Goal: Find contact information: Find contact information

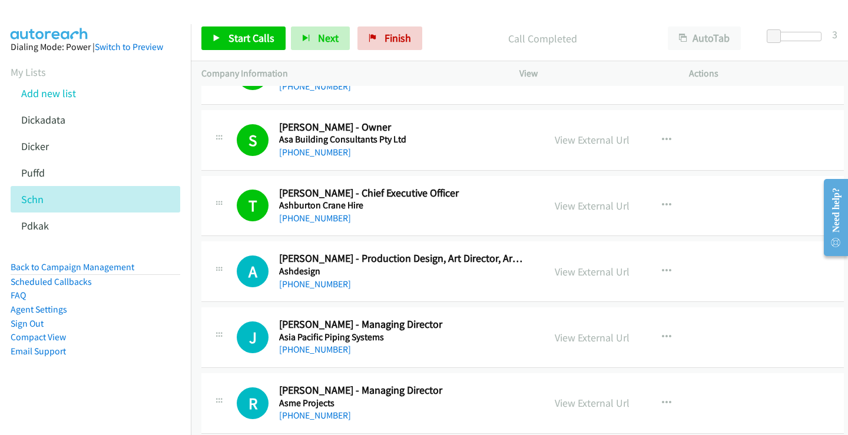
scroll to position [1413, 0]
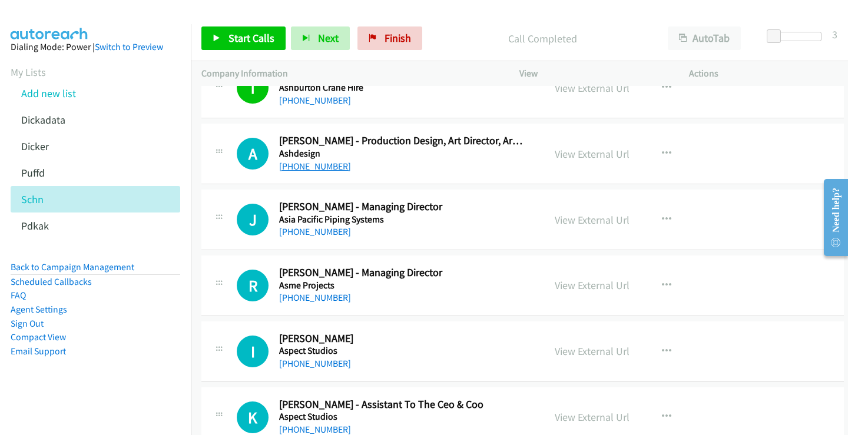
click at [318, 167] on link "[PHONE_NUMBER]" at bounding box center [315, 166] width 72 height 11
click at [579, 151] on link "View External Url" at bounding box center [592, 154] width 75 height 14
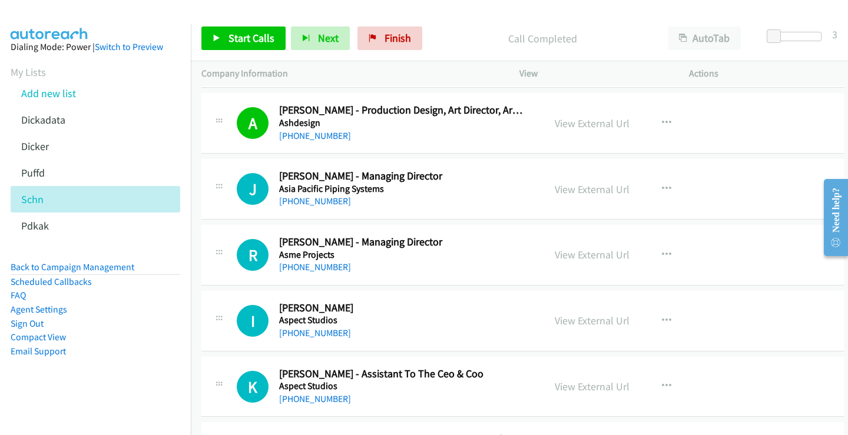
scroll to position [1472, 0]
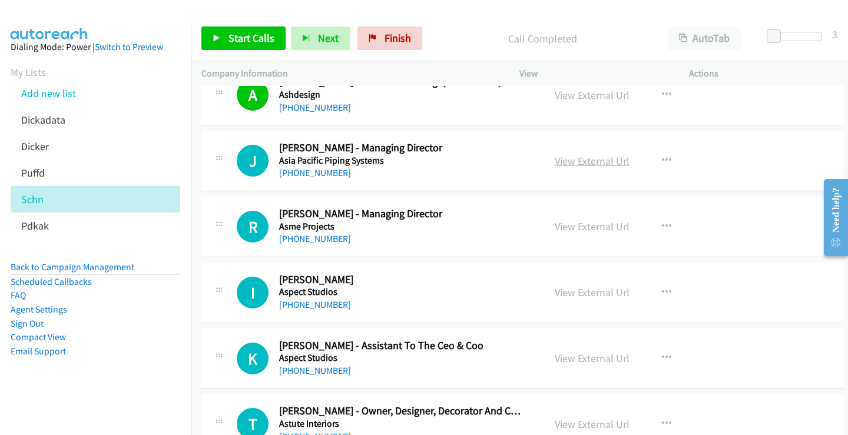
click at [591, 161] on link "View External Url" at bounding box center [592, 161] width 75 height 14
click at [316, 172] on link "[PHONE_NUMBER]" at bounding box center [315, 172] width 72 height 11
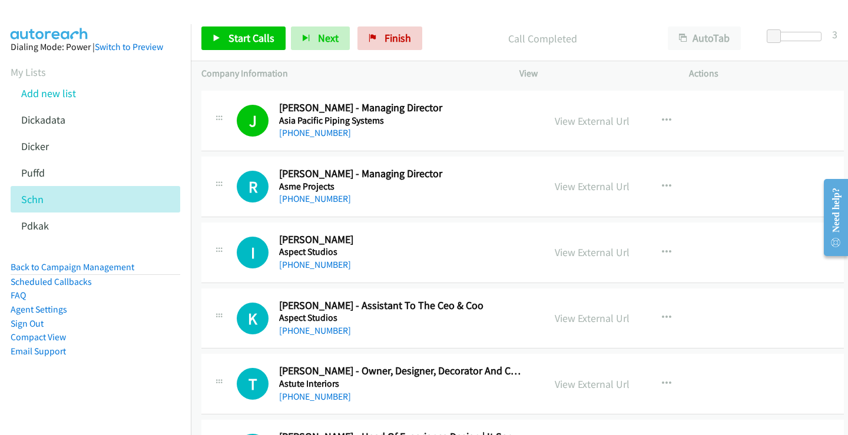
scroll to position [1531, 0]
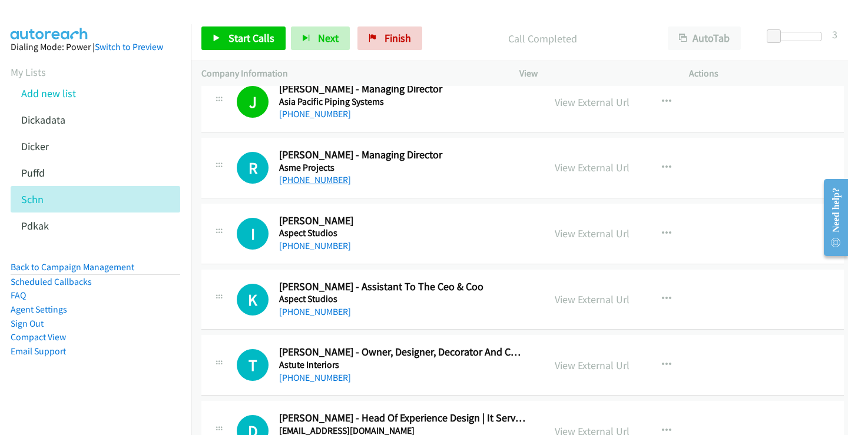
click at [322, 179] on link "[PHONE_NUMBER]" at bounding box center [315, 179] width 72 height 11
click at [609, 167] on link "View External Url" at bounding box center [592, 168] width 75 height 14
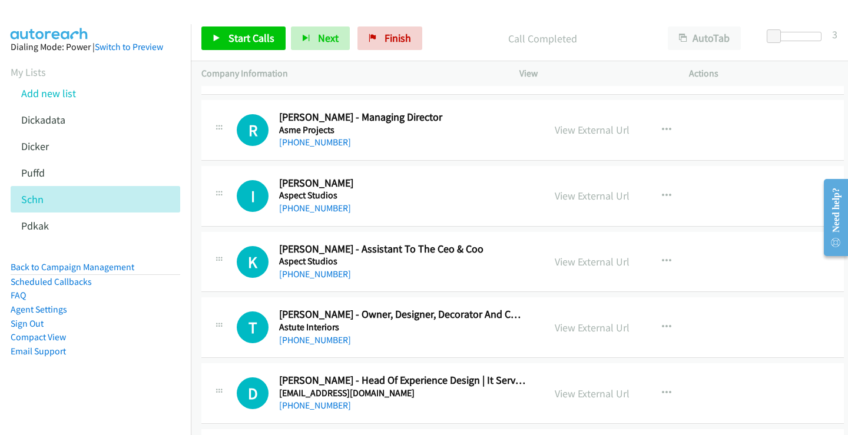
scroll to position [1590, 0]
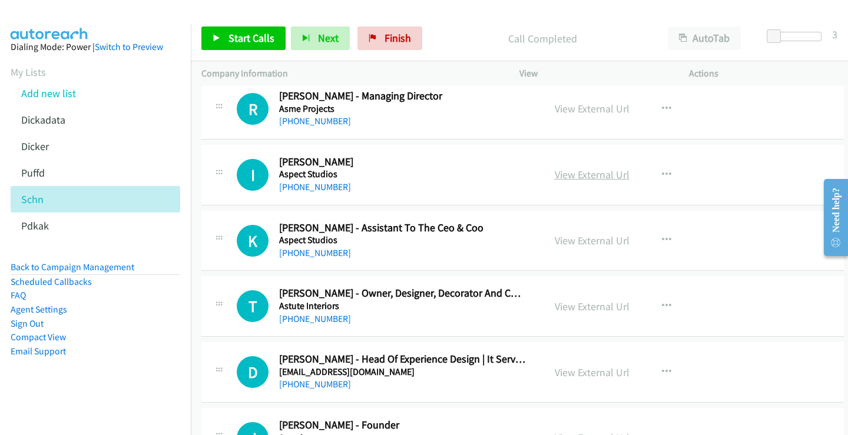
click at [582, 178] on link "View External Url" at bounding box center [592, 175] width 75 height 14
click at [322, 187] on link "[PHONE_NUMBER]" at bounding box center [315, 186] width 72 height 11
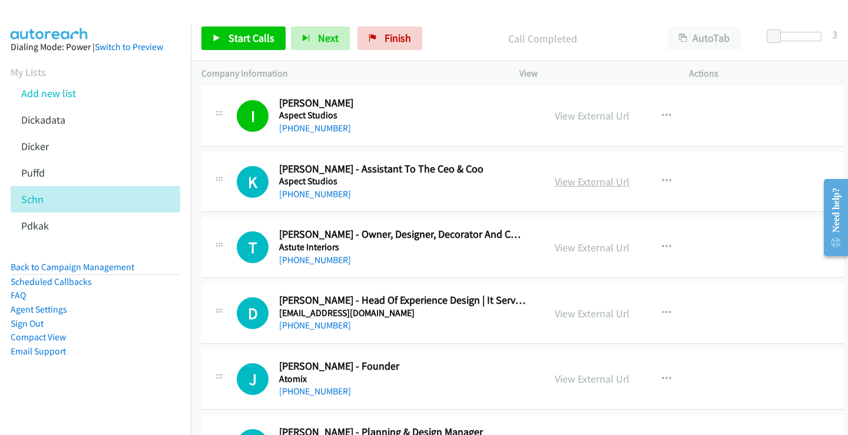
click at [582, 182] on link "View External Url" at bounding box center [592, 182] width 75 height 14
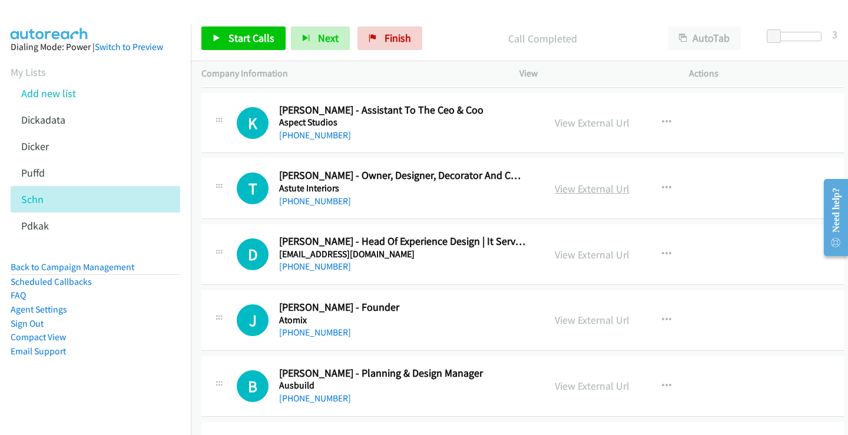
click at [598, 187] on link "View External Url" at bounding box center [592, 189] width 75 height 14
click at [326, 202] on link "[PHONE_NUMBER]" at bounding box center [315, 201] width 72 height 11
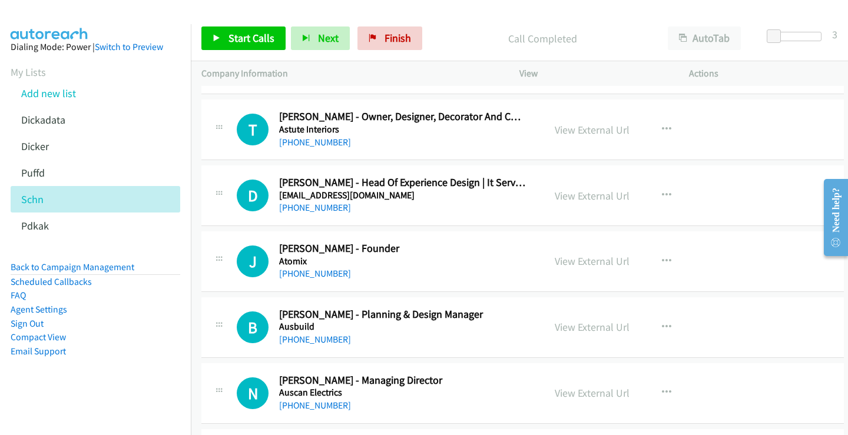
scroll to position [1826, 0]
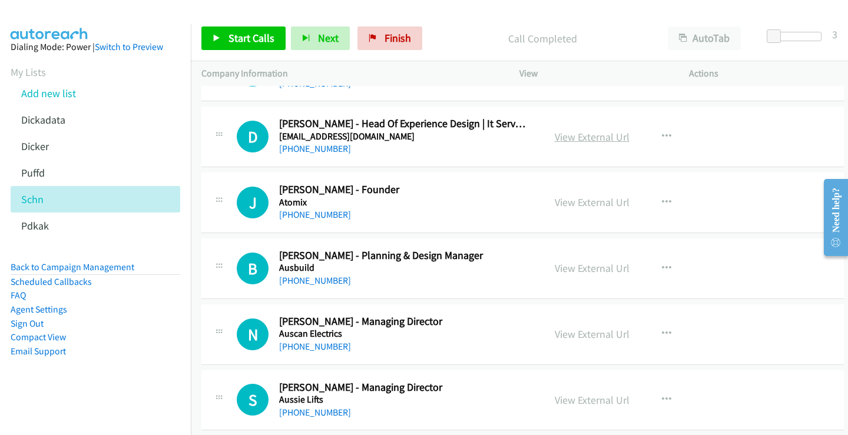
click at [572, 137] on link "View External Url" at bounding box center [592, 137] width 75 height 14
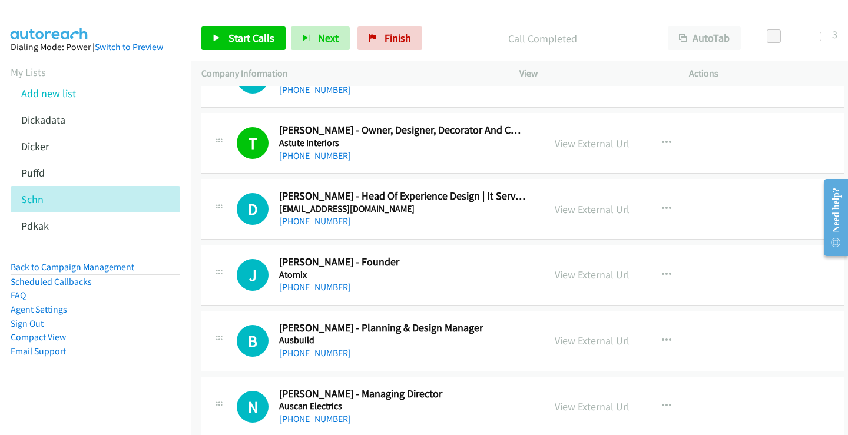
scroll to position [1767, 0]
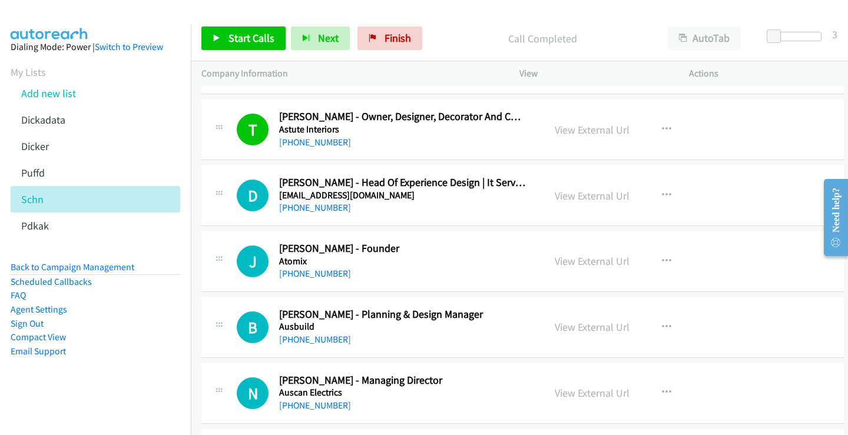
click at [426, 215] on div "[PHONE_NUMBER]" at bounding box center [402, 208] width 247 height 14
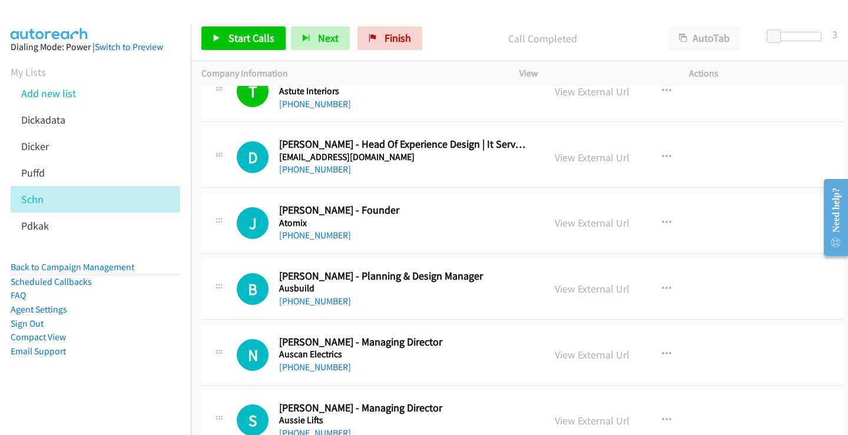
scroll to position [1826, 0]
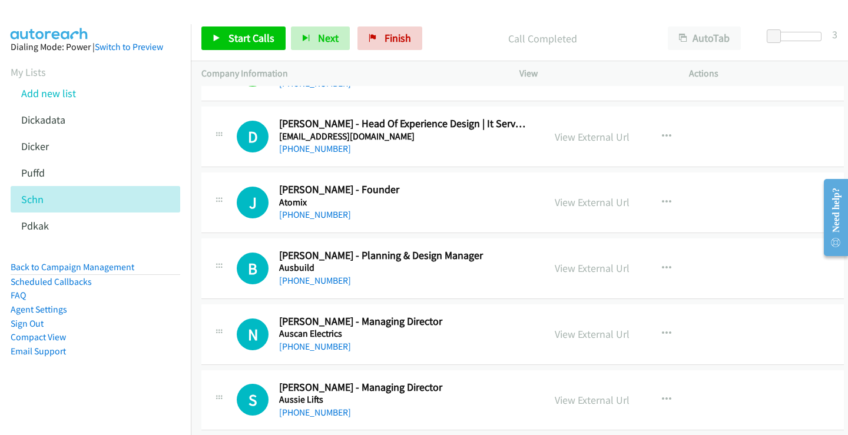
click at [379, 215] on div "[PHONE_NUMBER]" at bounding box center [402, 215] width 247 height 14
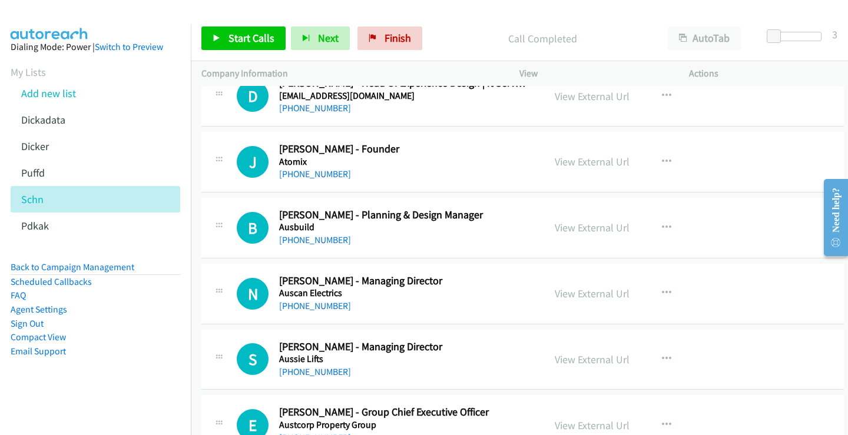
scroll to position [1884, 0]
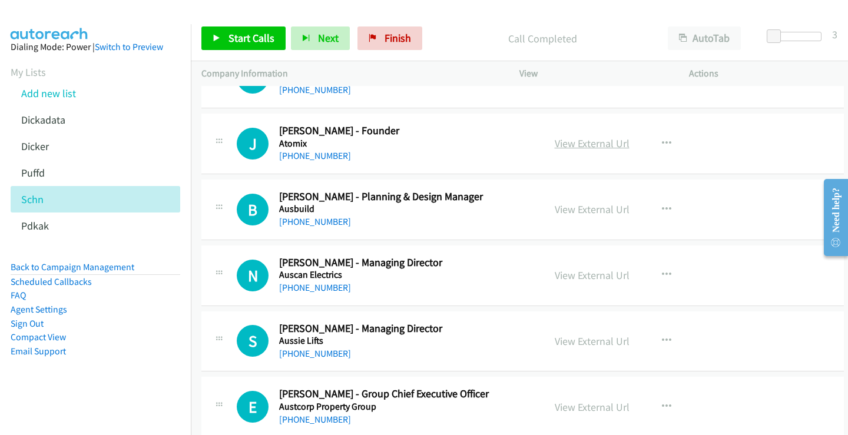
click at [609, 144] on link "View External Url" at bounding box center [592, 144] width 75 height 14
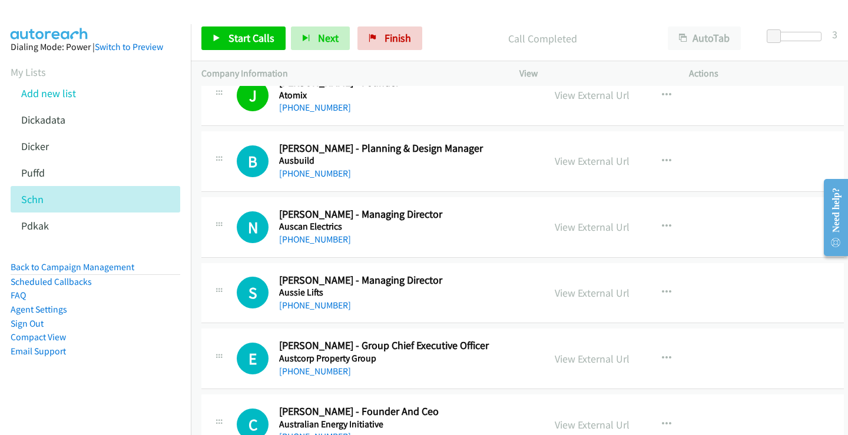
scroll to position [1943, 0]
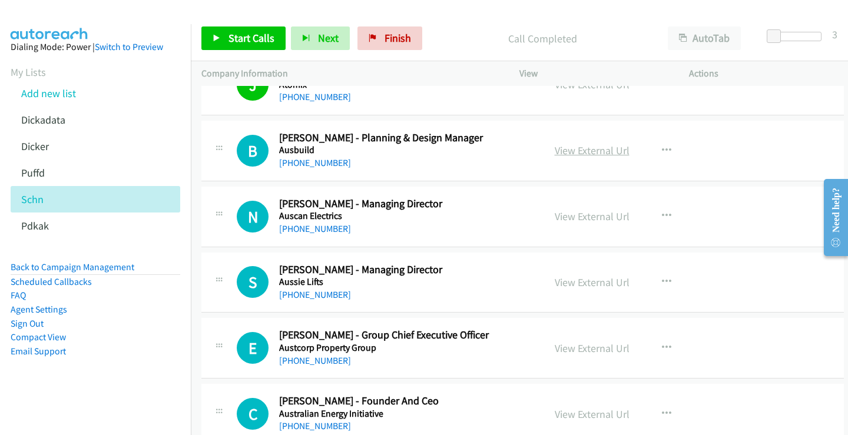
click at [569, 148] on link "View External Url" at bounding box center [592, 151] width 75 height 14
click at [323, 163] on link "[PHONE_NUMBER]" at bounding box center [315, 162] width 72 height 11
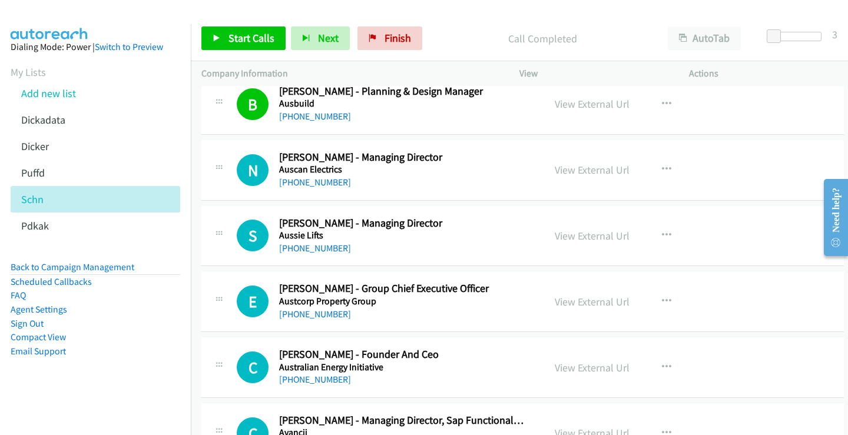
scroll to position [2002, 0]
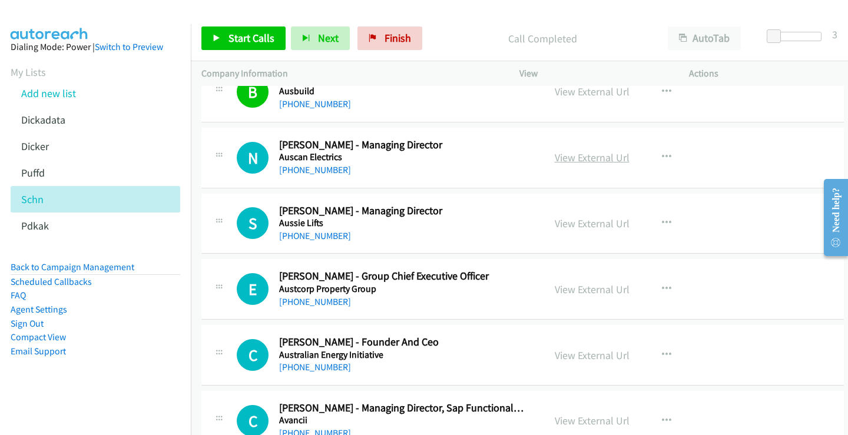
click at [578, 156] on link "View External Url" at bounding box center [592, 158] width 75 height 14
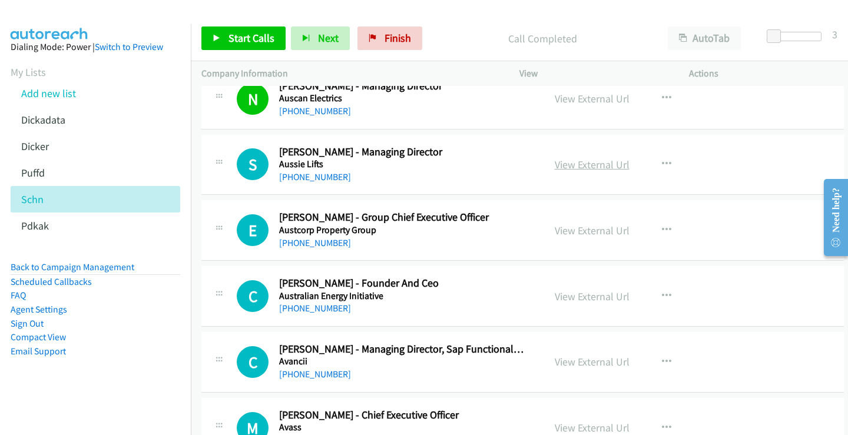
click at [604, 167] on link "View External Url" at bounding box center [592, 165] width 75 height 14
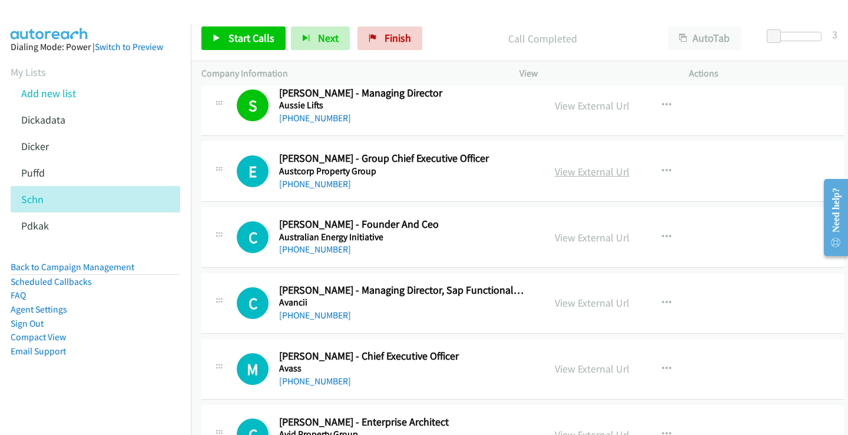
click at [597, 173] on link "View External Url" at bounding box center [592, 172] width 75 height 14
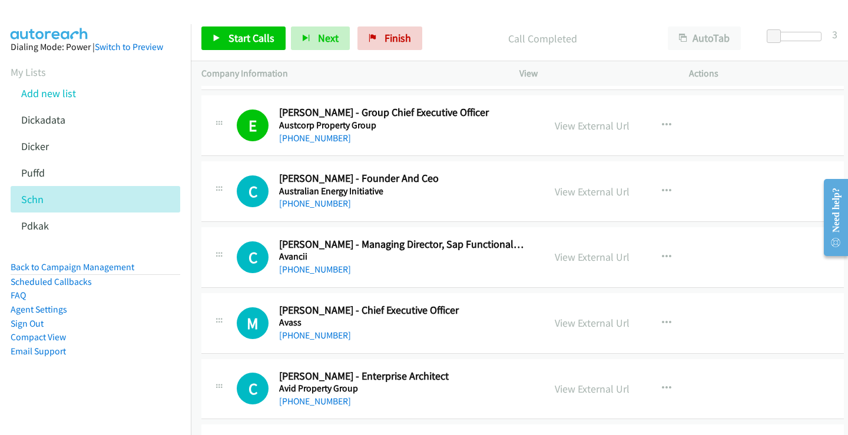
scroll to position [2179, 0]
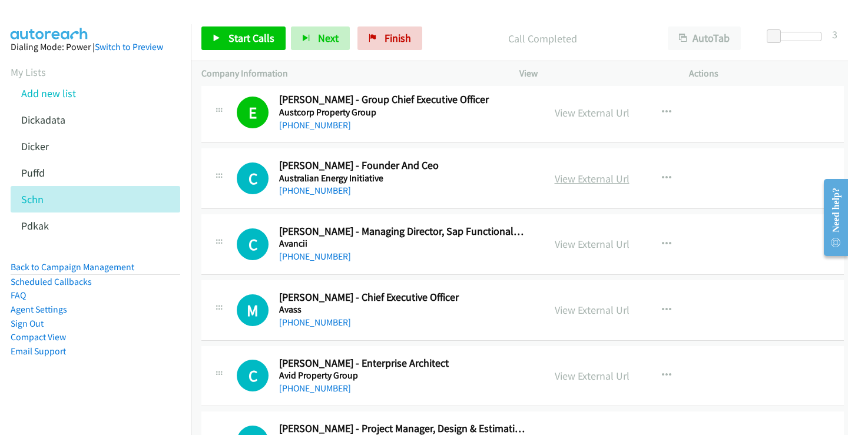
click at [582, 180] on link "View External Url" at bounding box center [592, 179] width 75 height 14
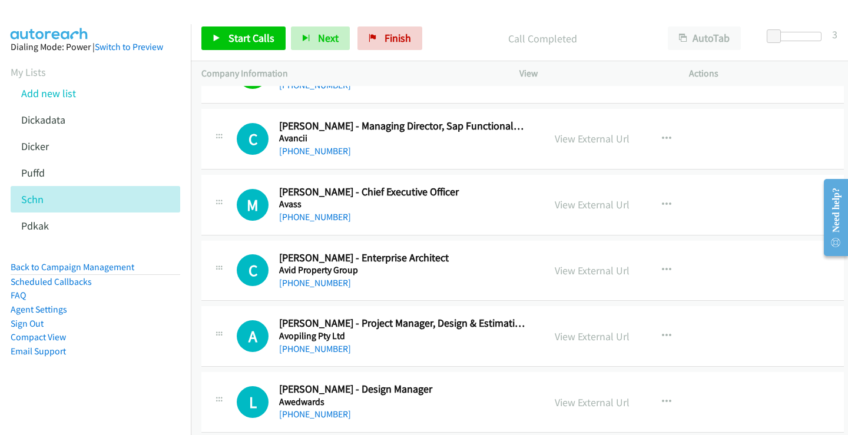
scroll to position [2297, 0]
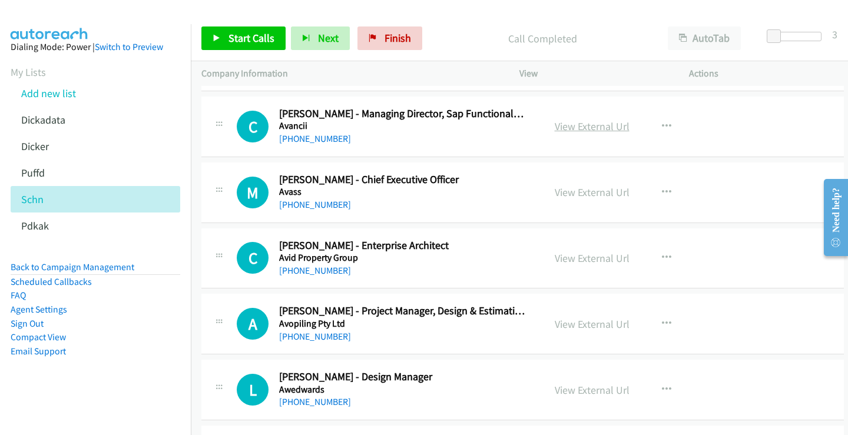
click at [579, 128] on link "View External Url" at bounding box center [592, 127] width 75 height 14
click at [324, 138] on link "[PHONE_NUMBER]" at bounding box center [315, 138] width 72 height 11
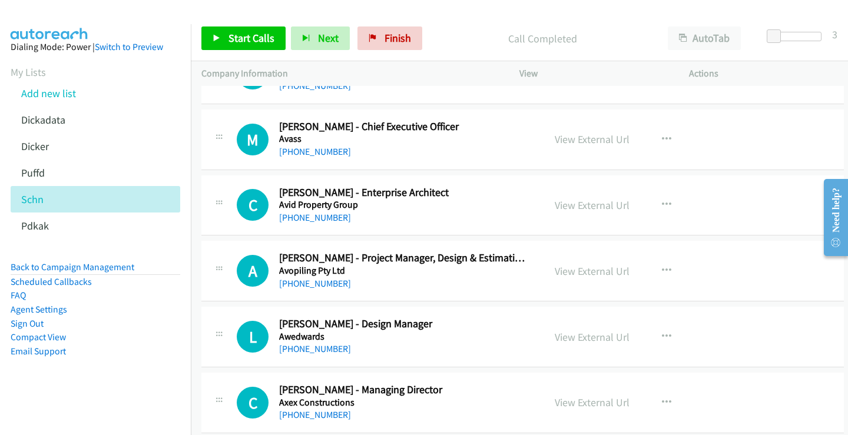
scroll to position [2356, 0]
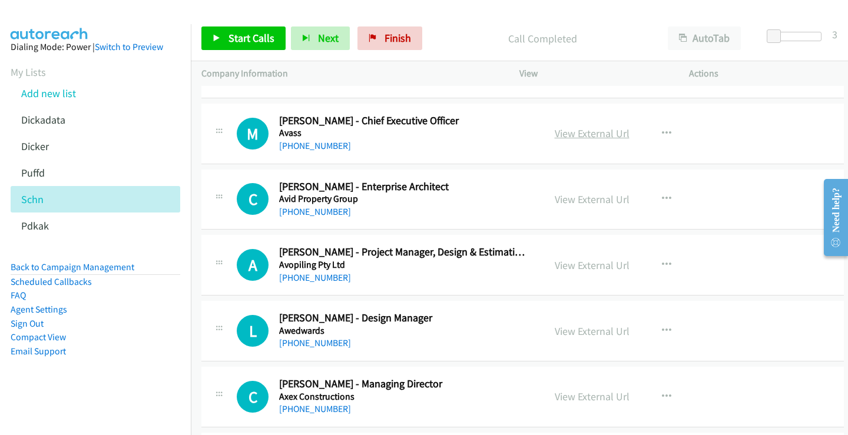
click at [581, 136] on link "View External Url" at bounding box center [592, 134] width 75 height 14
click at [317, 140] on link "[PHONE_NUMBER]" at bounding box center [315, 145] width 72 height 11
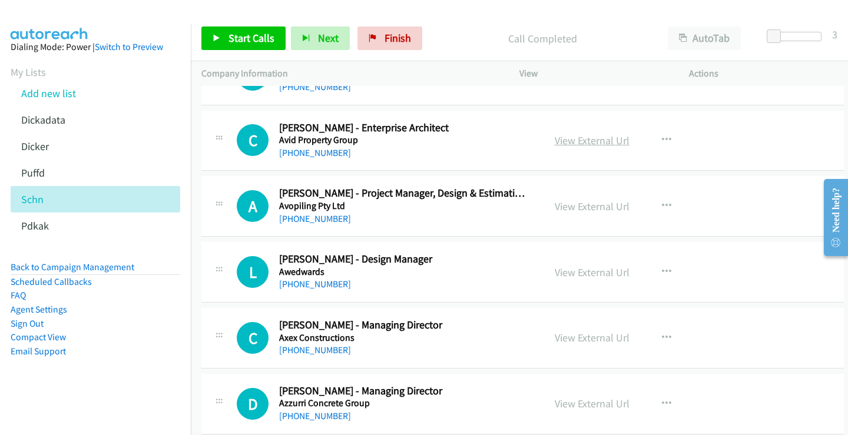
click at [583, 141] on link "View External Url" at bounding box center [592, 141] width 75 height 14
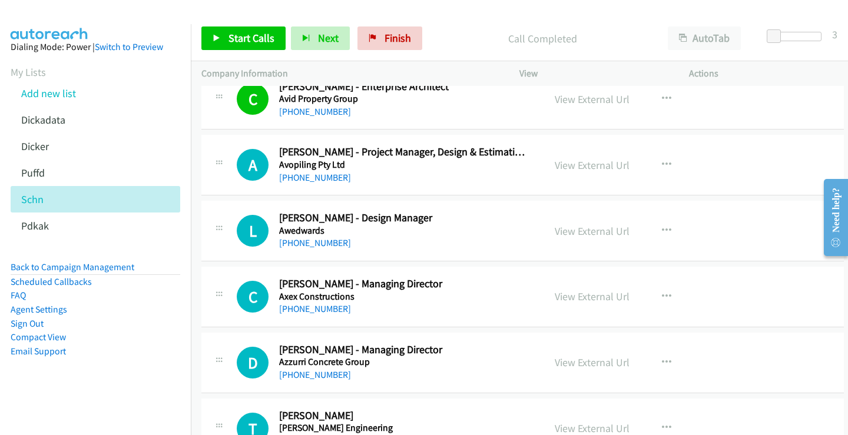
scroll to position [2473, 0]
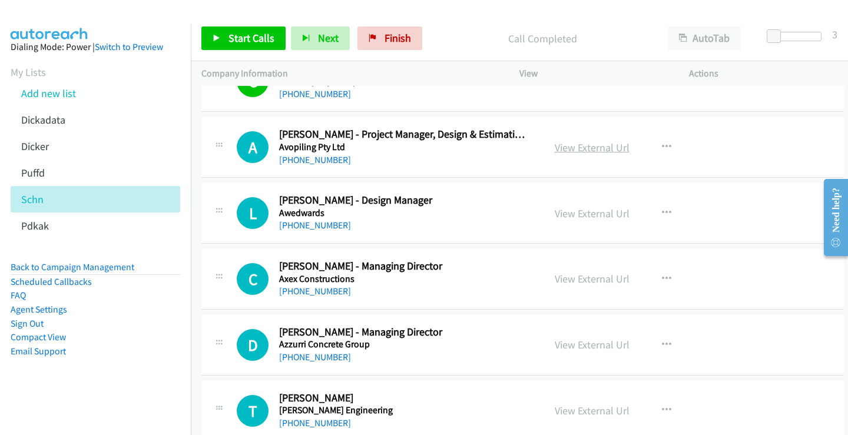
click at [585, 152] on link "View External Url" at bounding box center [592, 148] width 75 height 14
click at [311, 160] on link "[PHONE_NUMBER]" at bounding box center [315, 159] width 72 height 11
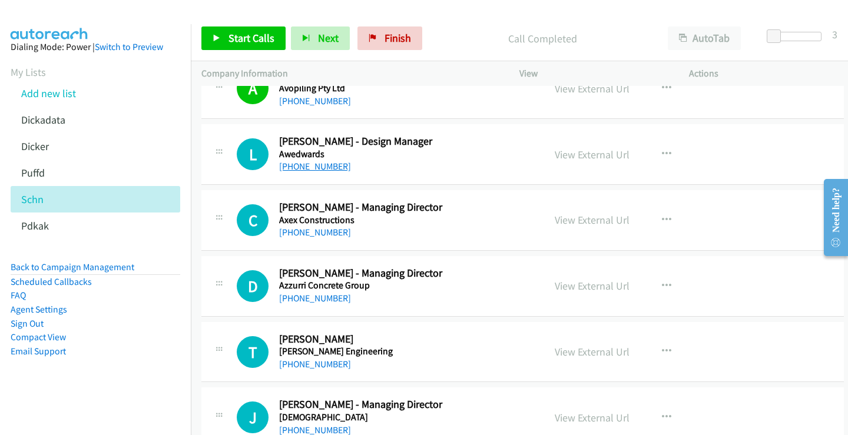
click at [323, 164] on link "[PHONE_NUMBER]" at bounding box center [315, 166] width 72 height 11
click at [592, 155] on link "View External Url" at bounding box center [592, 155] width 75 height 14
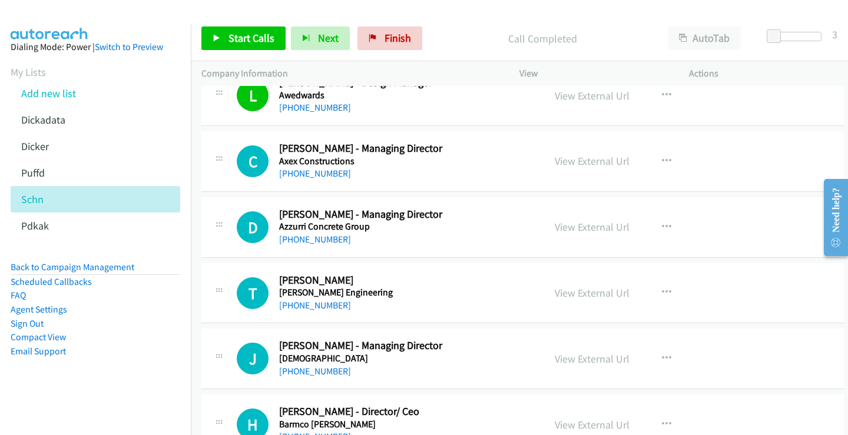
scroll to position [2650, 0]
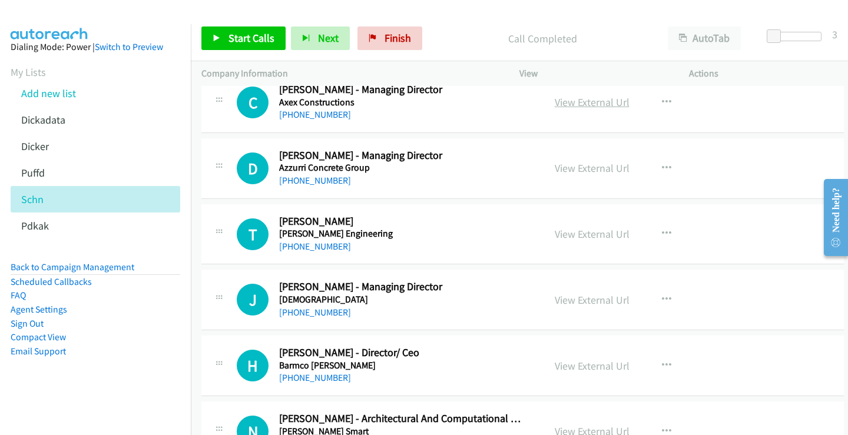
click at [585, 98] on link "View External Url" at bounding box center [592, 102] width 75 height 14
click at [308, 117] on link "[PHONE_NUMBER]" at bounding box center [315, 114] width 72 height 11
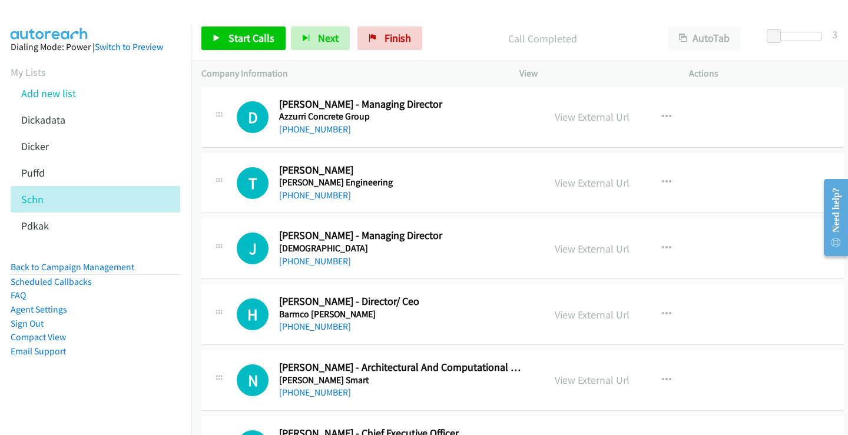
scroll to position [2709, 0]
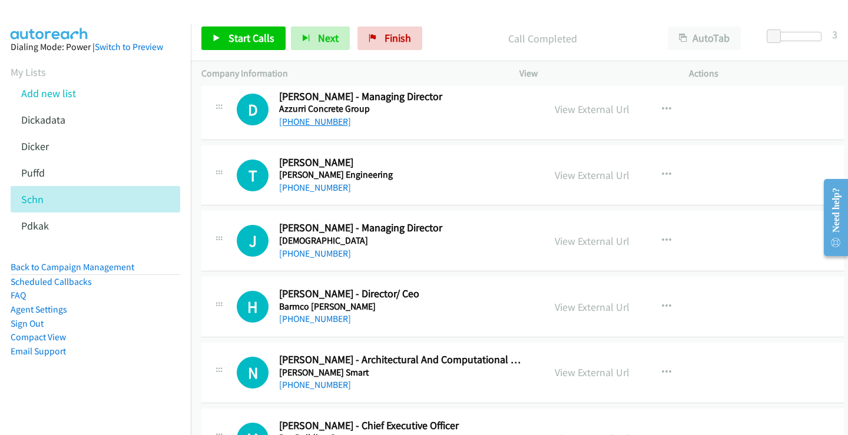
click at [311, 123] on link "[PHONE_NUMBER]" at bounding box center [315, 121] width 72 height 11
click at [579, 110] on link "View External Url" at bounding box center [592, 109] width 75 height 14
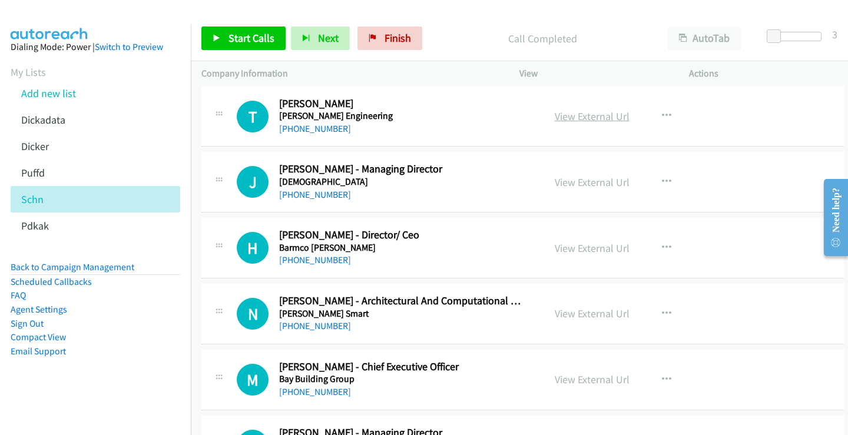
click at [576, 118] on link "View External Url" at bounding box center [592, 117] width 75 height 14
click at [320, 131] on link "[PHONE_NUMBER]" at bounding box center [315, 128] width 72 height 11
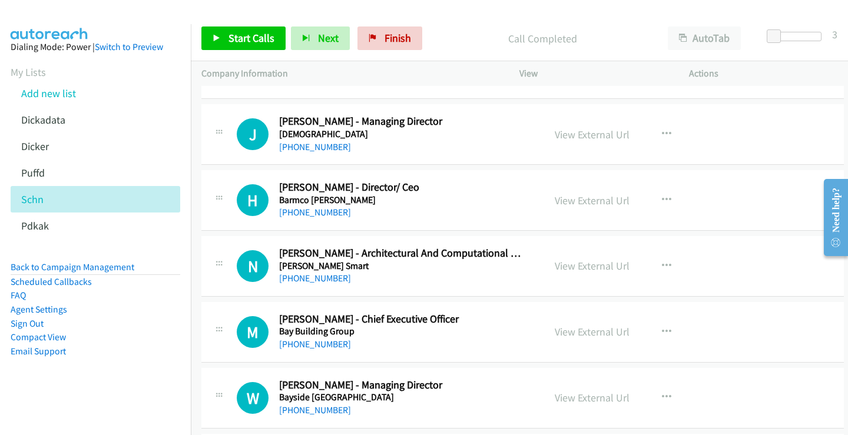
scroll to position [2827, 0]
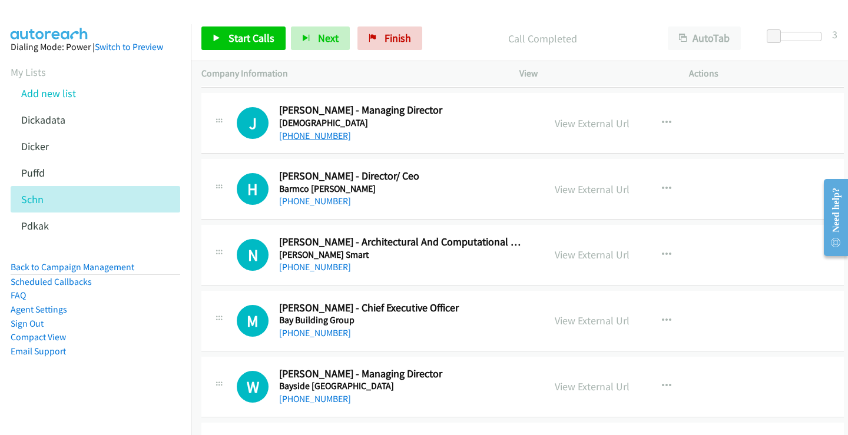
click at [297, 135] on link "[PHONE_NUMBER]" at bounding box center [315, 135] width 72 height 11
click at [575, 121] on link "View External Url" at bounding box center [592, 124] width 75 height 14
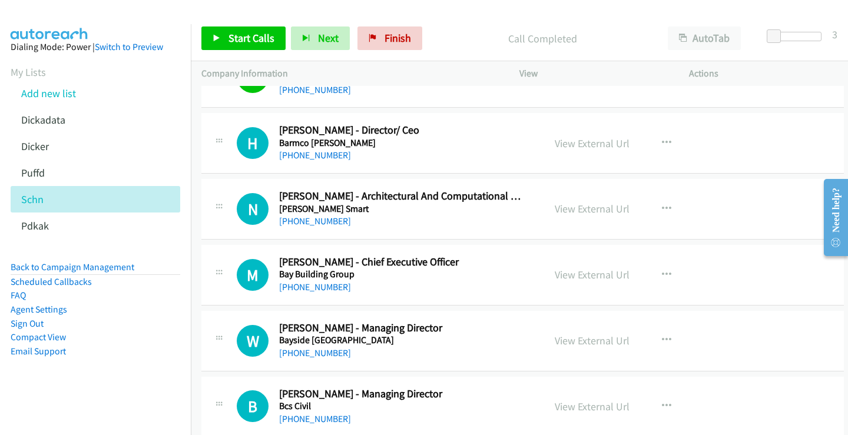
scroll to position [2886, 0]
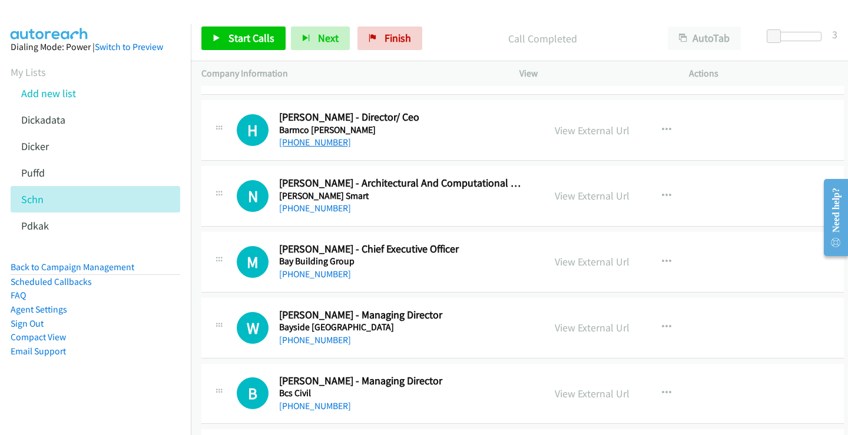
click at [312, 143] on link "[PHONE_NUMBER]" at bounding box center [315, 142] width 72 height 11
click at [597, 131] on link "View External Url" at bounding box center [592, 131] width 75 height 14
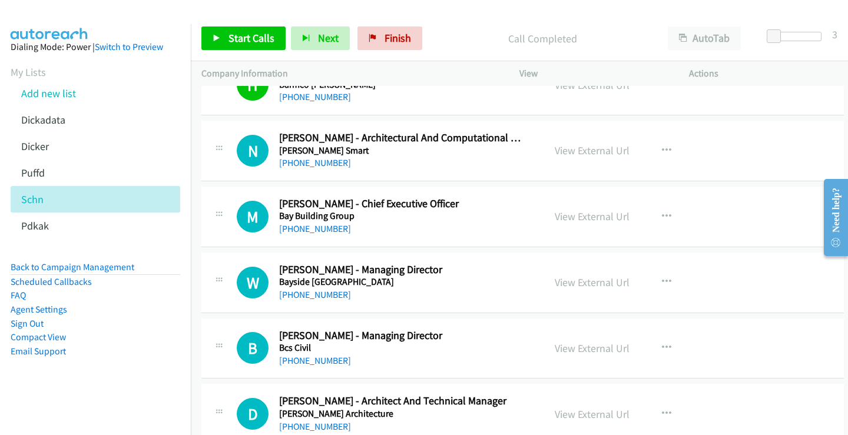
scroll to position [2944, 0]
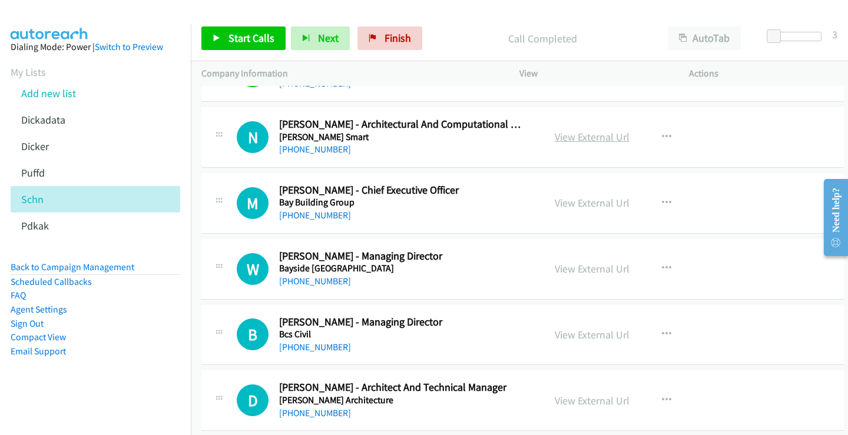
drag, startPoint x: 322, startPoint y: 148, endPoint x: 569, endPoint y: 143, distance: 248.0
click at [584, 137] on link "View External Url" at bounding box center [592, 137] width 75 height 14
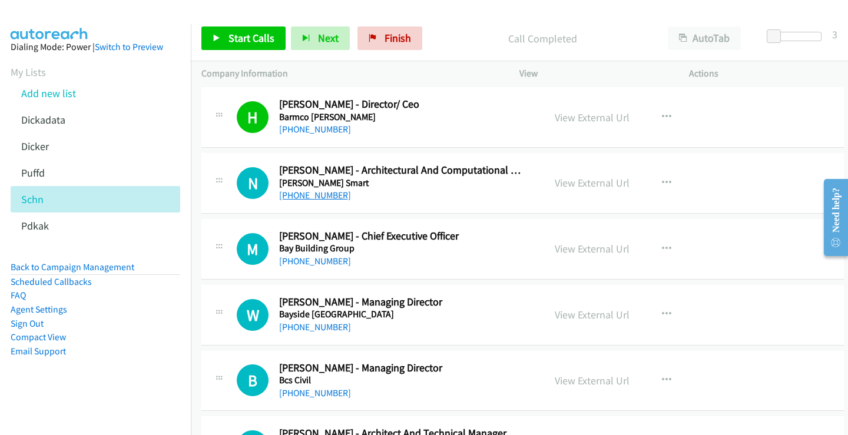
scroll to position [2886, 0]
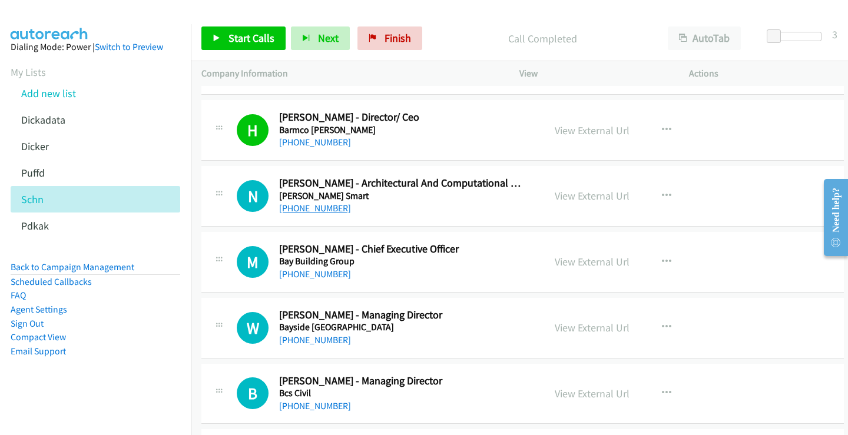
click at [310, 208] on link "[PHONE_NUMBER]" at bounding box center [315, 208] width 72 height 11
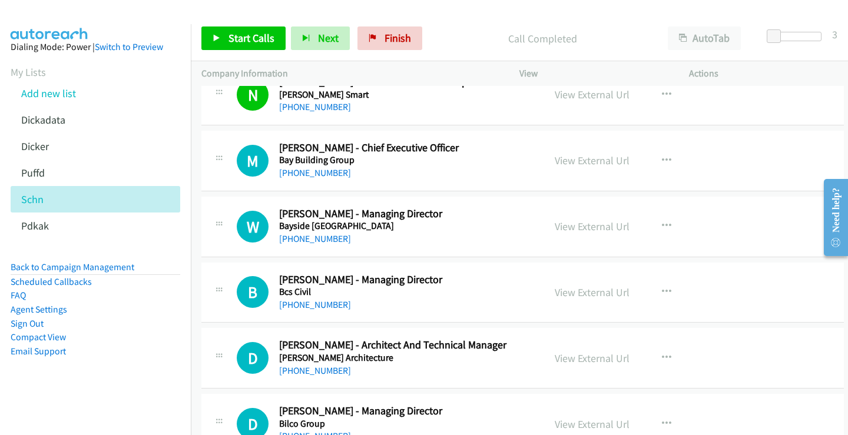
scroll to position [3003, 0]
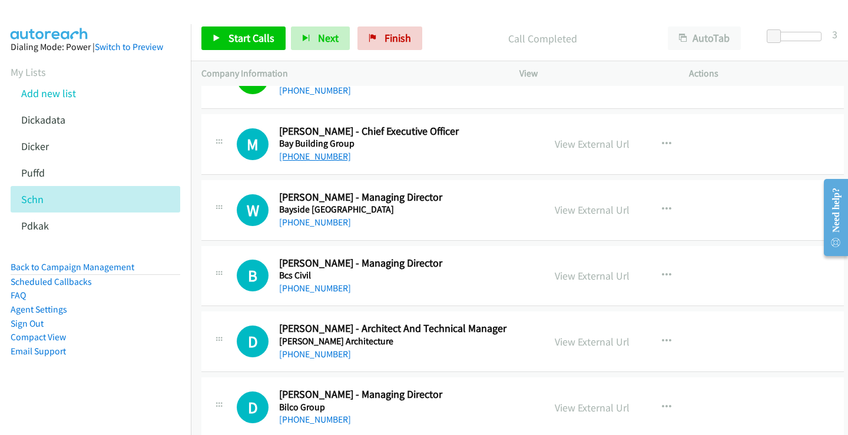
click at [310, 154] on link "[PHONE_NUMBER]" at bounding box center [315, 156] width 72 height 11
click at [567, 145] on link "View External Url" at bounding box center [592, 144] width 75 height 14
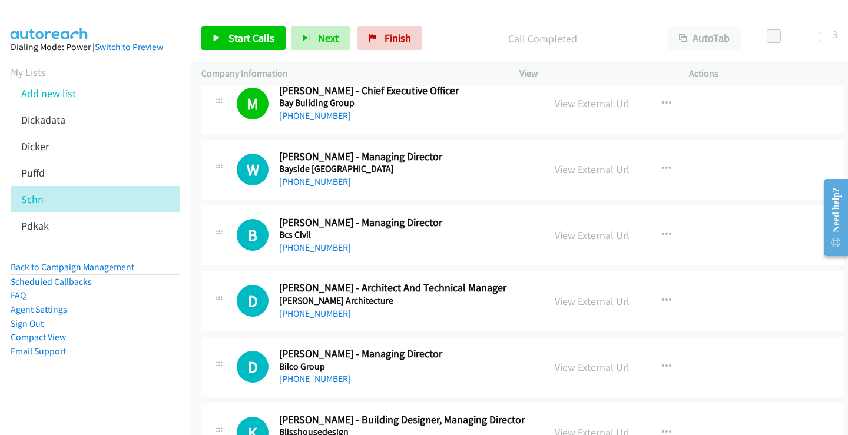
scroll to position [3062, 0]
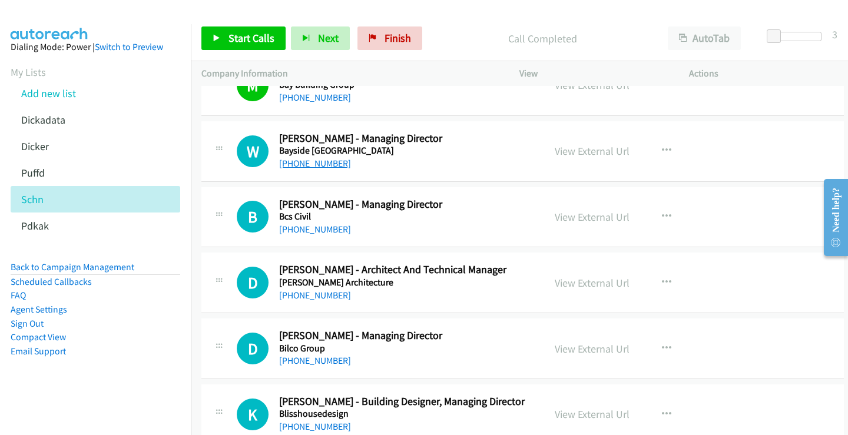
click at [317, 162] on link "[PHONE_NUMBER]" at bounding box center [315, 163] width 72 height 11
click at [565, 150] on link "View External Url" at bounding box center [592, 151] width 75 height 14
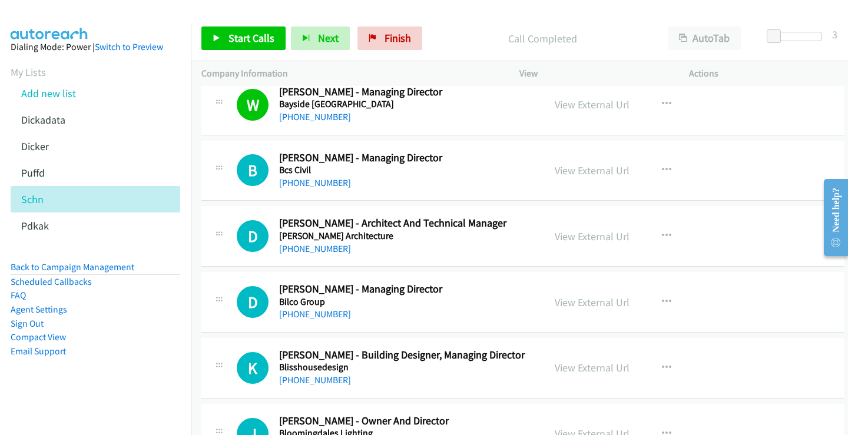
scroll to position [3121, 0]
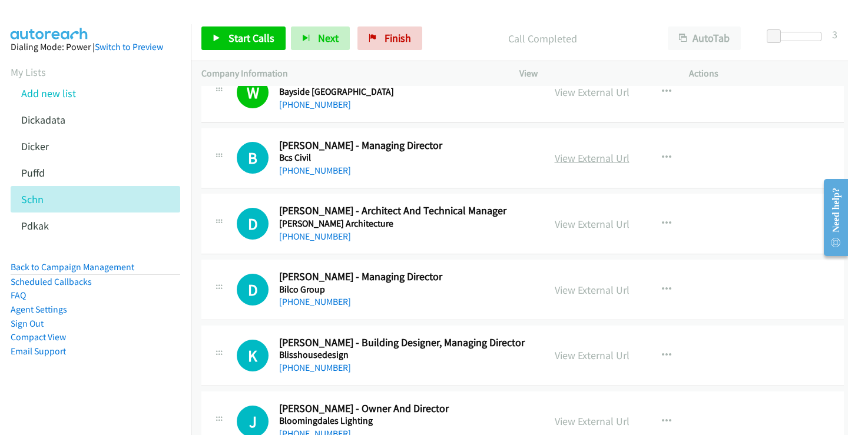
click at [589, 155] on link "View External Url" at bounding box center [592, 158] width 75 height 14
click at [390, 177] on div "[PHONE_NUMBER]" at bounding box center [402, 171] width 247 height 14
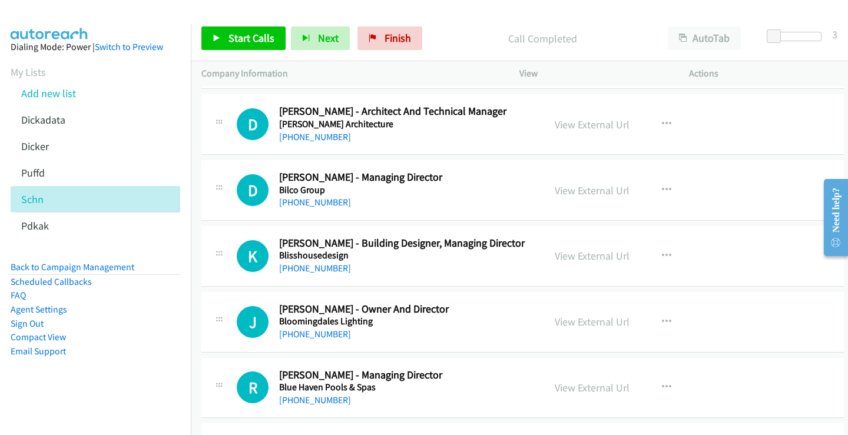
scroll to position [3239, 0]
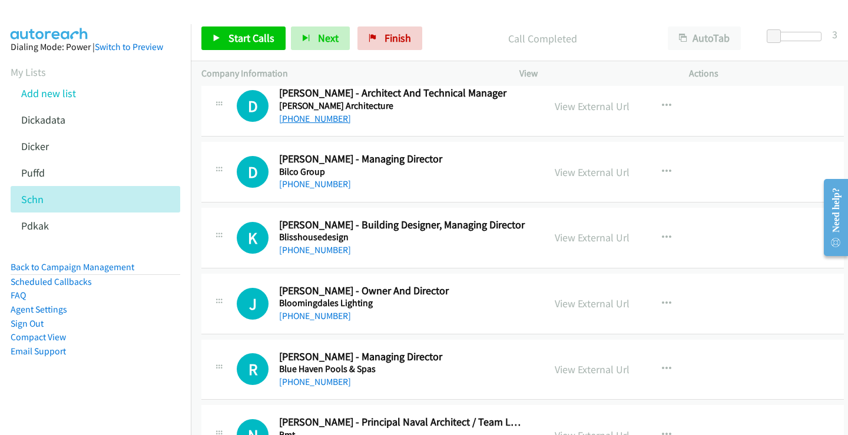
click at [322, 118] on link "[PHONE_NUMBER]" at bounding box center [315, 118] width 72 height 11
click at [568, 110] on link "View External Url" at bounding box center [592, 107] width 75 height 14
click at [571, 173] on link "View External Url" at bounding box center [592, 172] width 75 height 14
click at [317, 181] on link "[PHONE_NUMBER]" at bounding box center [315, 183] width 72 height 11
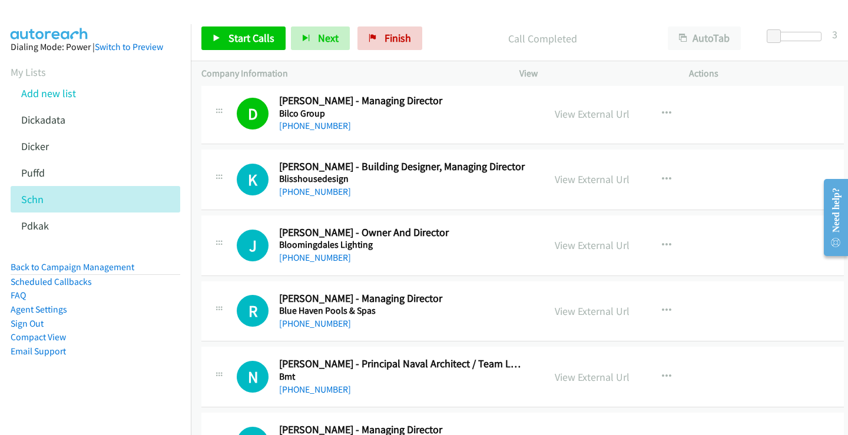
scroll to position [3298, 0]
click at [323, 192] on link "[PHONE_NUMBER]" at bounding box center [315, 190] width 72 height 11
click at [591, 175] on link "View External Url" at bounding box center [592, 179] width 75 height 14
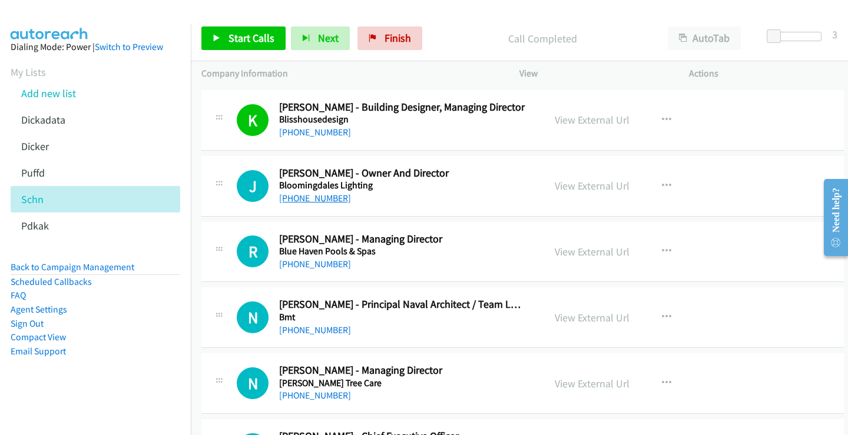
click at [319, 196] on link "[PHONE_NUMBER]" at bounding box center [315, 198] width 72 height 11
click at [601, 188] on link "View External Url" at bounding box center [592, 186] width 75 height 14
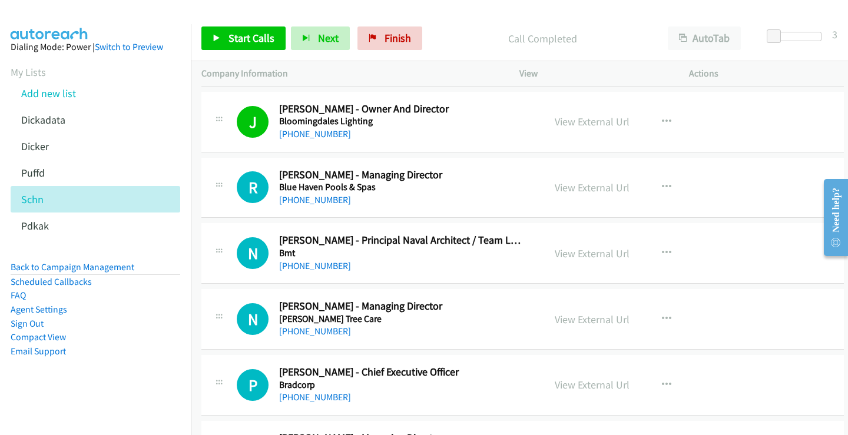
scroll to position [3474, 0]
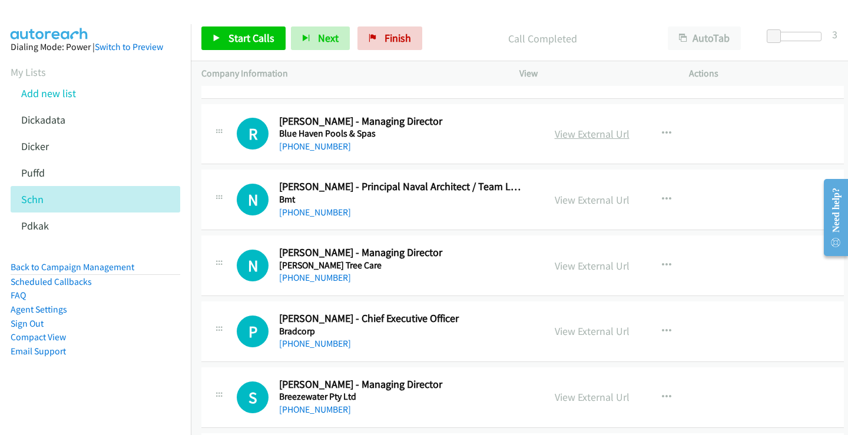
click at [598, 134] on link "View External Url" at bounding box center [592, 134] width 75 height 14
click at [586, 138] on link "View External Url" at bounding box center [592, 134] width 75 height 14
click at [383, 216] on div "[PHONE_NUMBER]" at bounding box center [402, 213] width 247 height 14
click at [574, 199] on link "View External Url" at bounding box center [592, 200] width 75 height 14
click at [326, 208] on link "[PHONE_NUMBER]" at bounding box center [315, 212] width 72 height 11
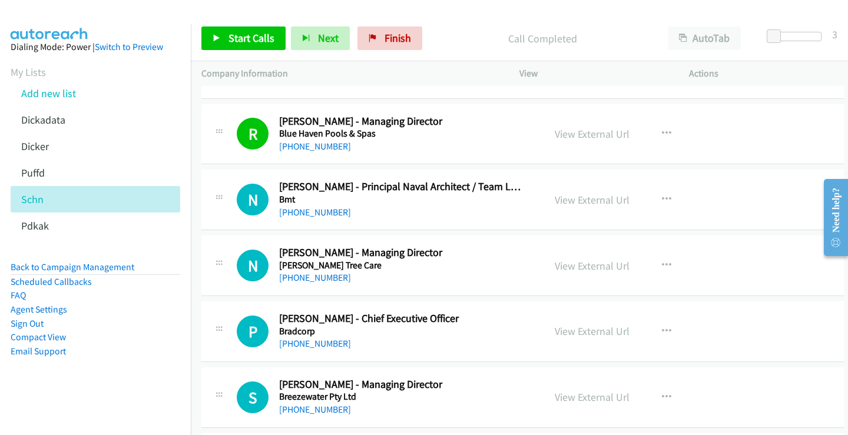
scroll to position [3533, 0]
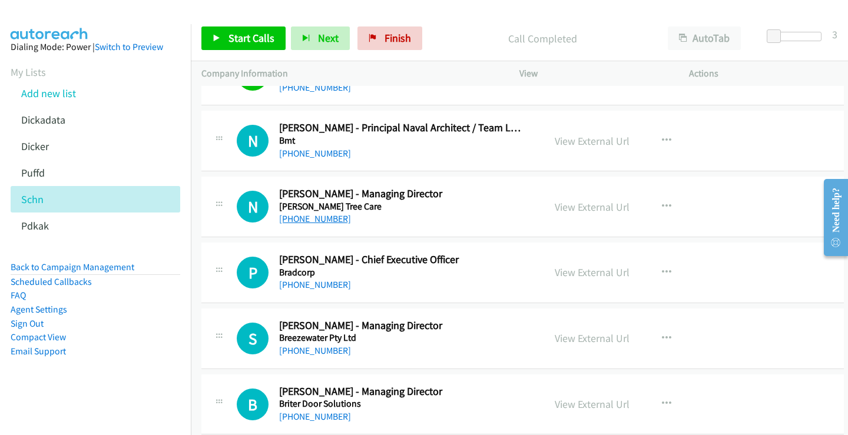
click at [332, 218] on link "[PHONE_NUMBER]" at bounding box center [315, 218] width 72 height 11
drag, startPoint x: 577, startPoint y: 206, endPoint x: 288, endPoint y: 0, distance: 354.7
click at [578, 210] on link "View External Url" at bounding box center [592, 207] width 75 height 14
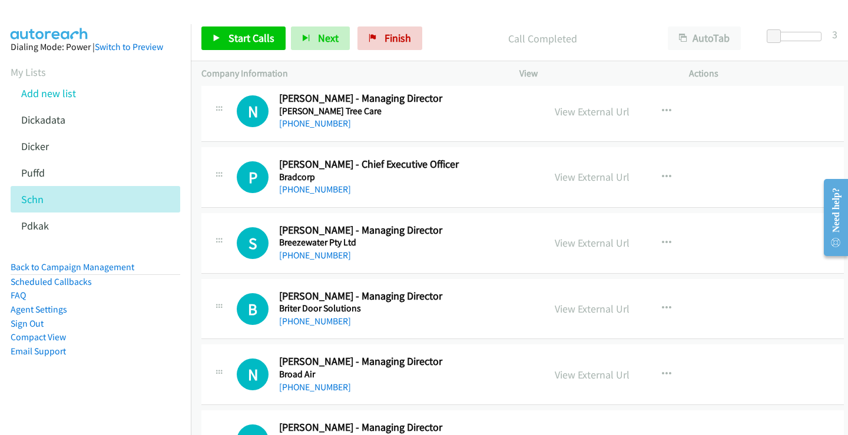
scroll to position [3651, 0]
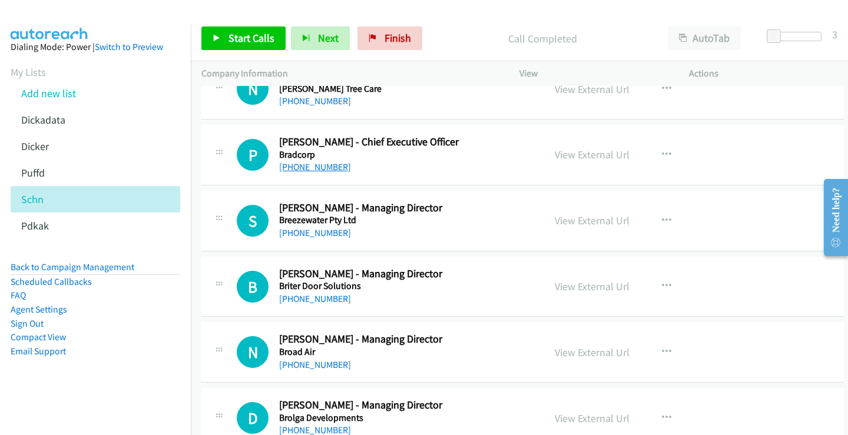
click at [309, 169] on link "[PHONE_NUMBER]" at bounding box center [315, 166] width 72 height 11
click at [585, 157] on link "View External Url" at bounding box center [592, 155] width 75 height 14
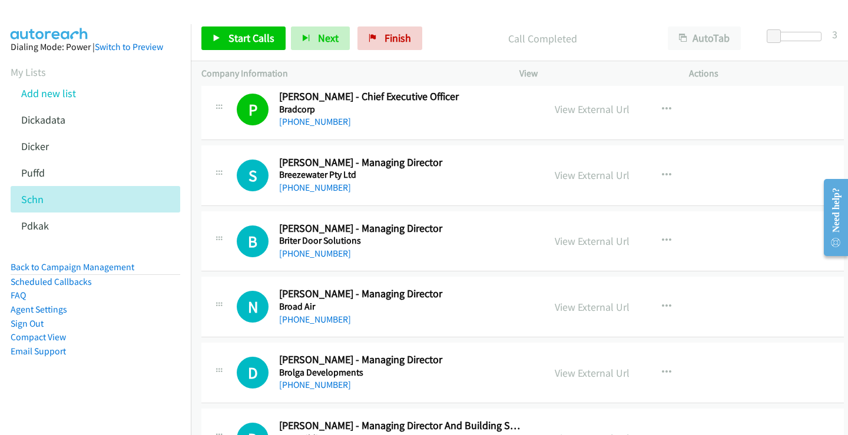
scroll to position [3710, 0]
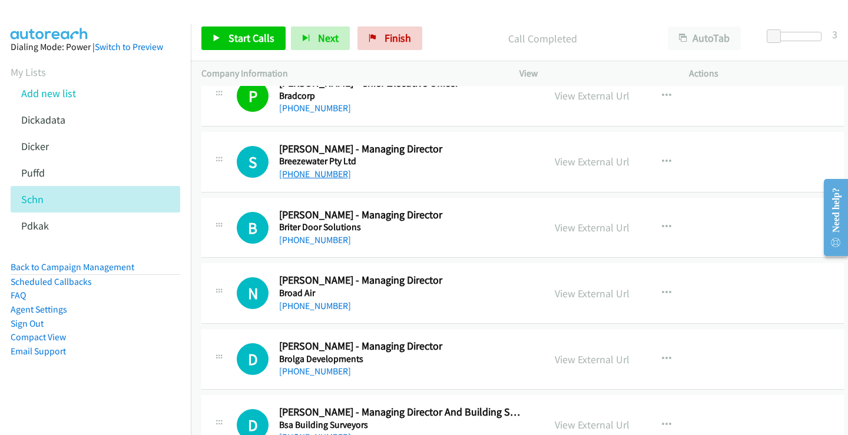
click at [310, 173] on link "[PHONE_NUMBER]" at bounding box center [315, 173] width 72 height 11
click at [559, 163] on link "View External Url" at bounding box center [592, 162] width 75 height 14
